Goal: Information Seeking & Learning: Find specific fact

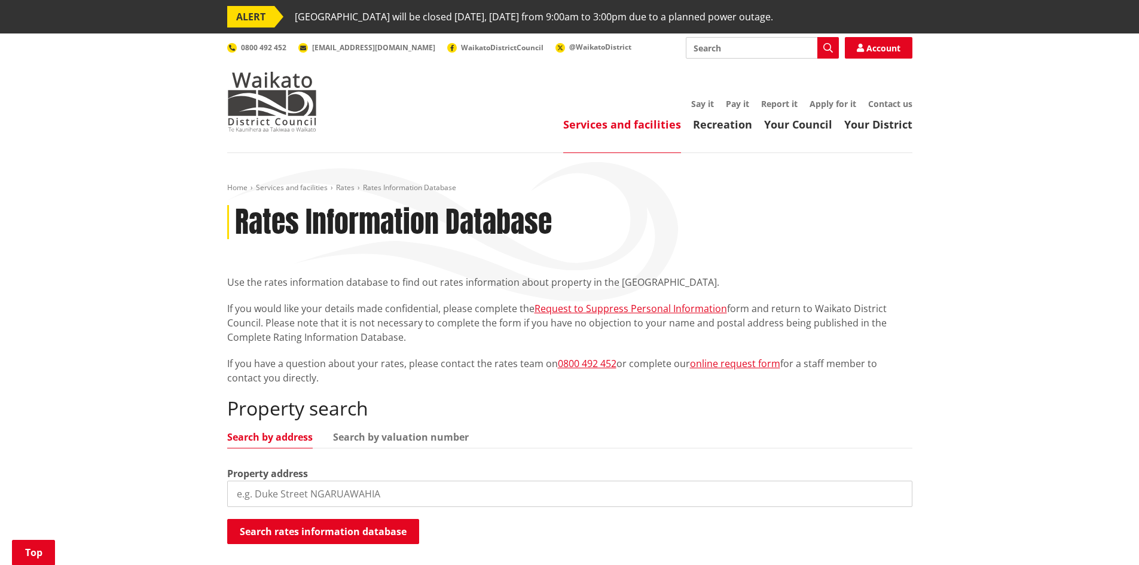
scroll to position [179, 0]
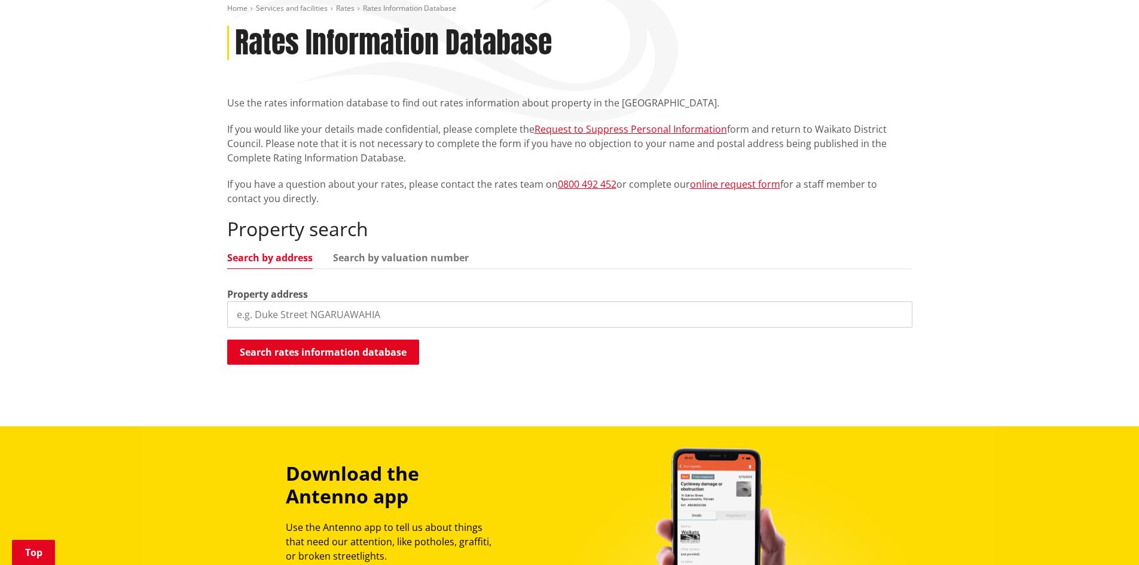
click at [264, 320] on input "search" at bounding box center [569, 314] width 685 height 26
type input "[STREET_ADDRESS]"
click at [285, 349] on button "Search rates information database" at bounding box center [323, 352] width 192 height 25
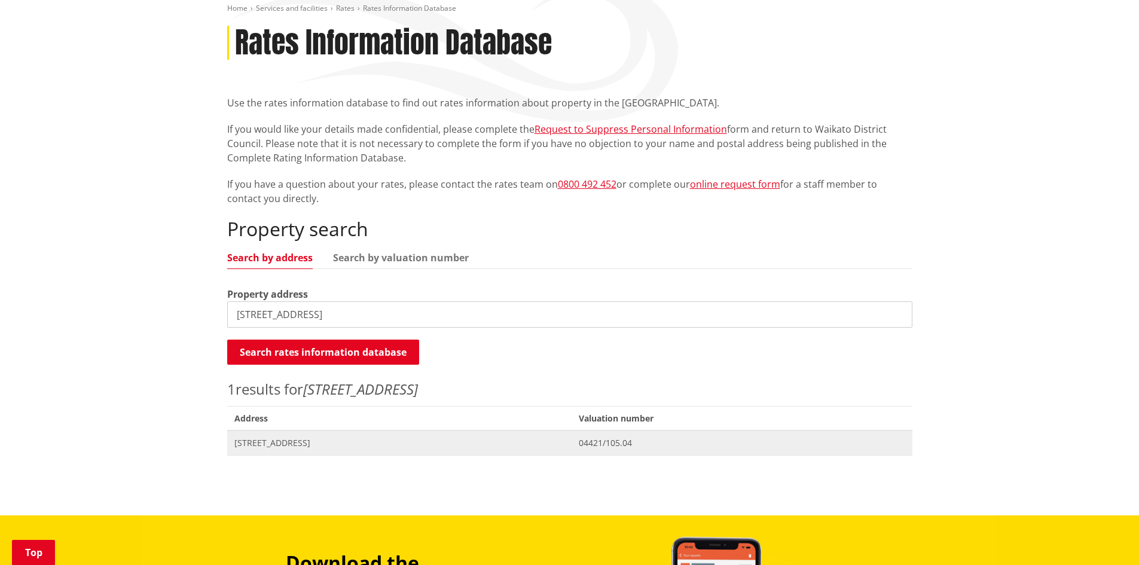
click at [269, 443] on span "[STREET_ADDRESS]" at bounding box center [399, 443] width 331 height 12
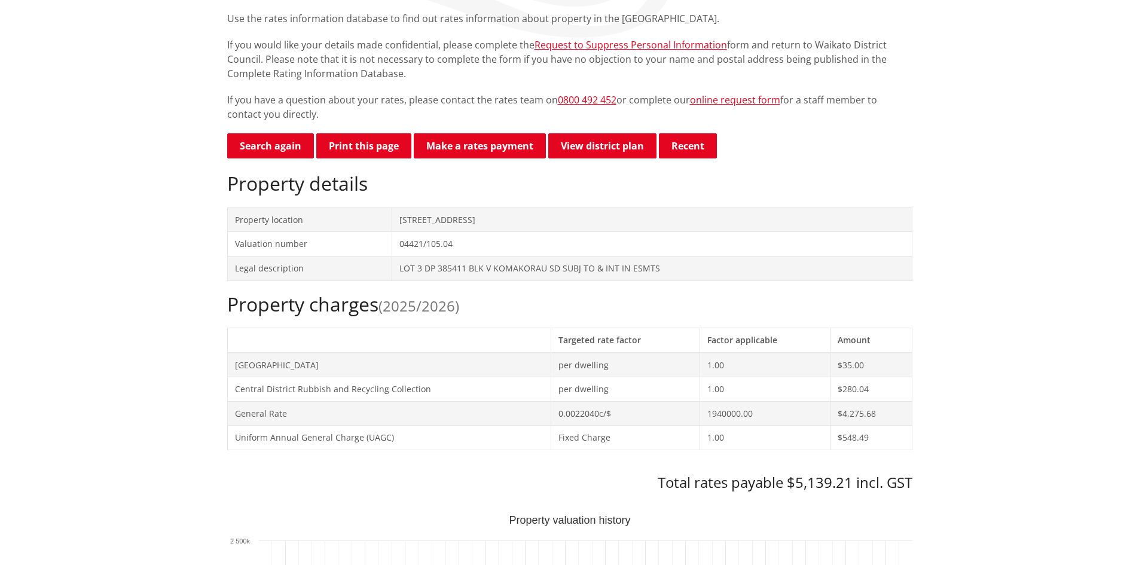
scroll to position [359, 0]
